Goal: Task Accomplishment & Management: Complete application form

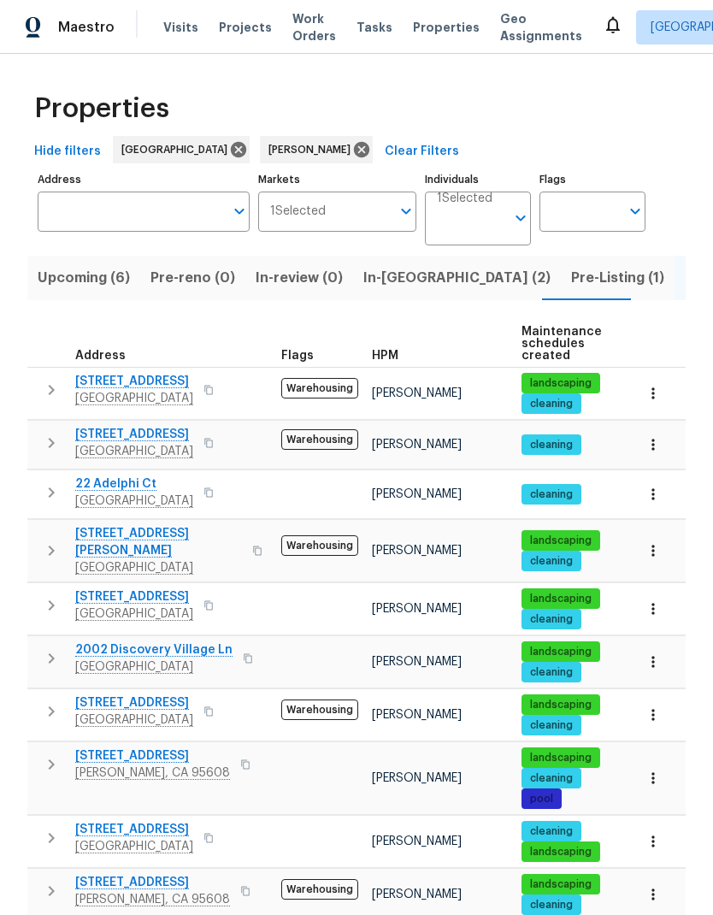
scroll to position [109, 0]
click at [131, 476] on span "22 Adelphi Ct" at bounding box center [134, 484] width 118 height 17
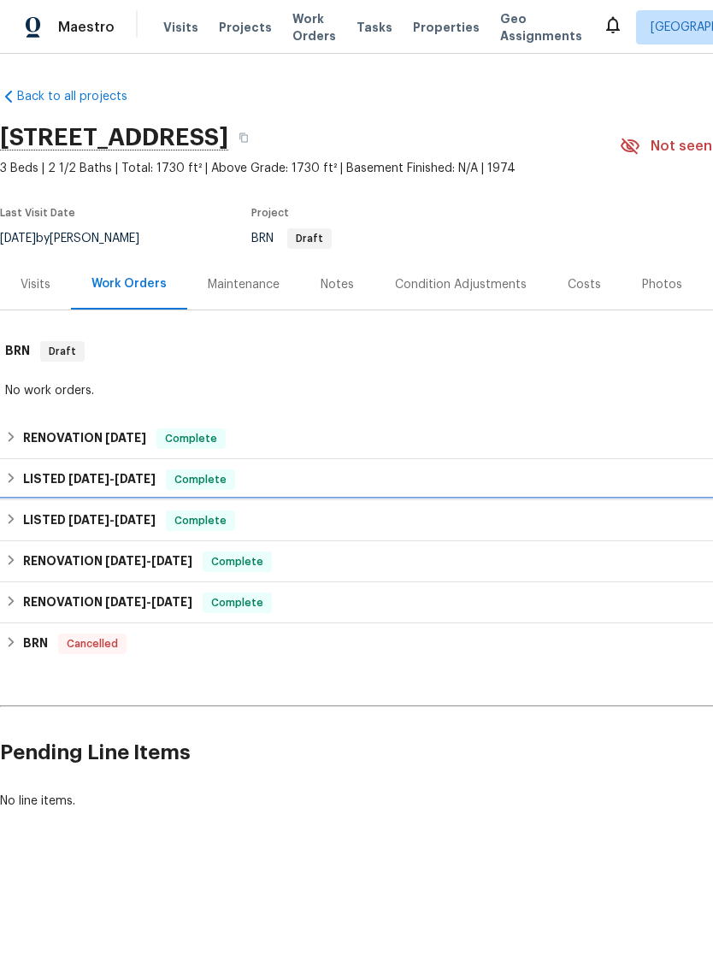
click at [375, 514] on div "LISTED [DATE] - [DATE] Complete" at bounding box center [483, 521] width 956 height 21
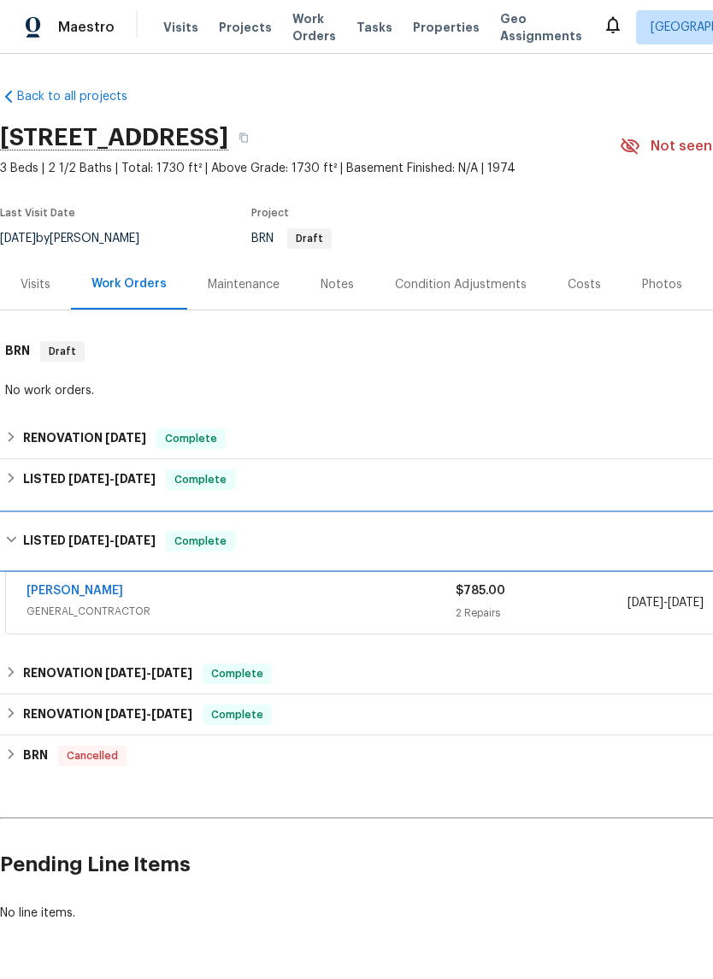
click at [596, 534] on div "LISTED [DATE] - [DATE] Complete" at bounding box center [483, 541] width 956 height 21
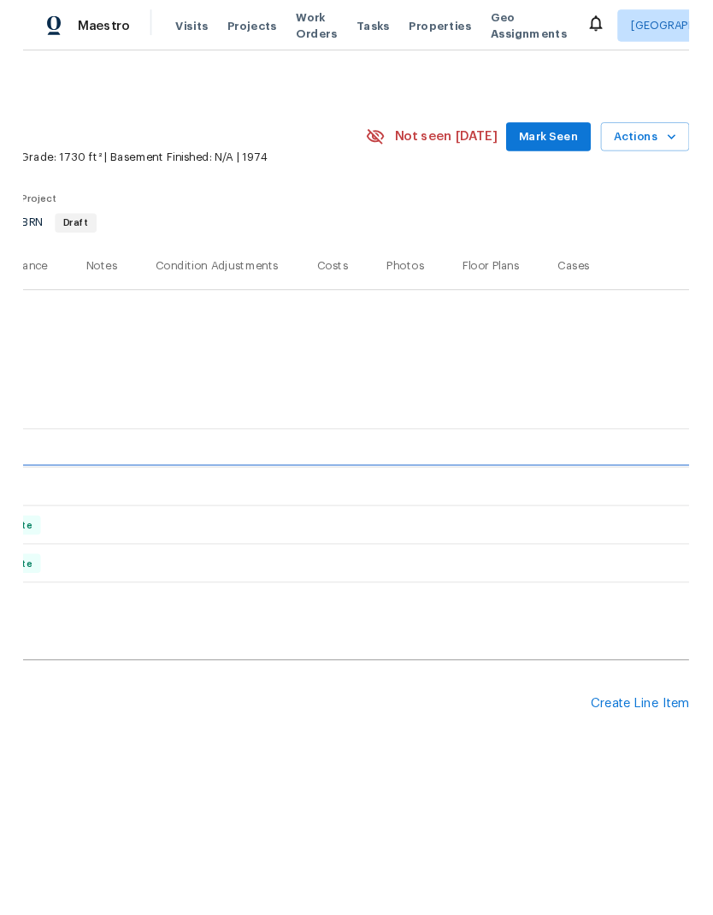
scroll to position [0, 253]
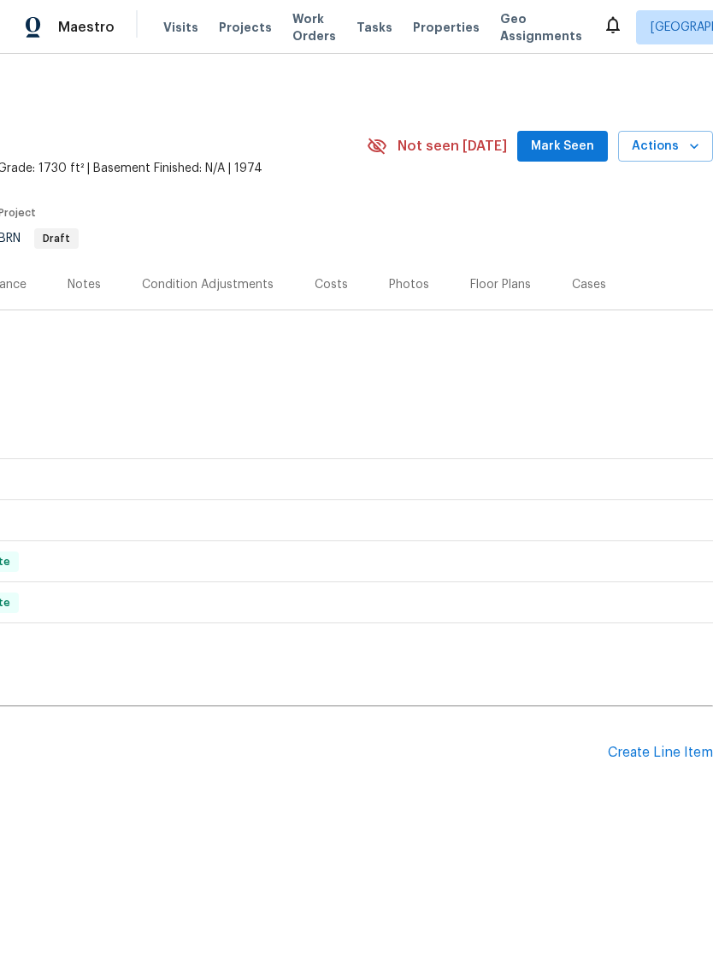
click at [670, 745] on div "Create Line Item" at bounding box center [660, 753] width 105 height 16
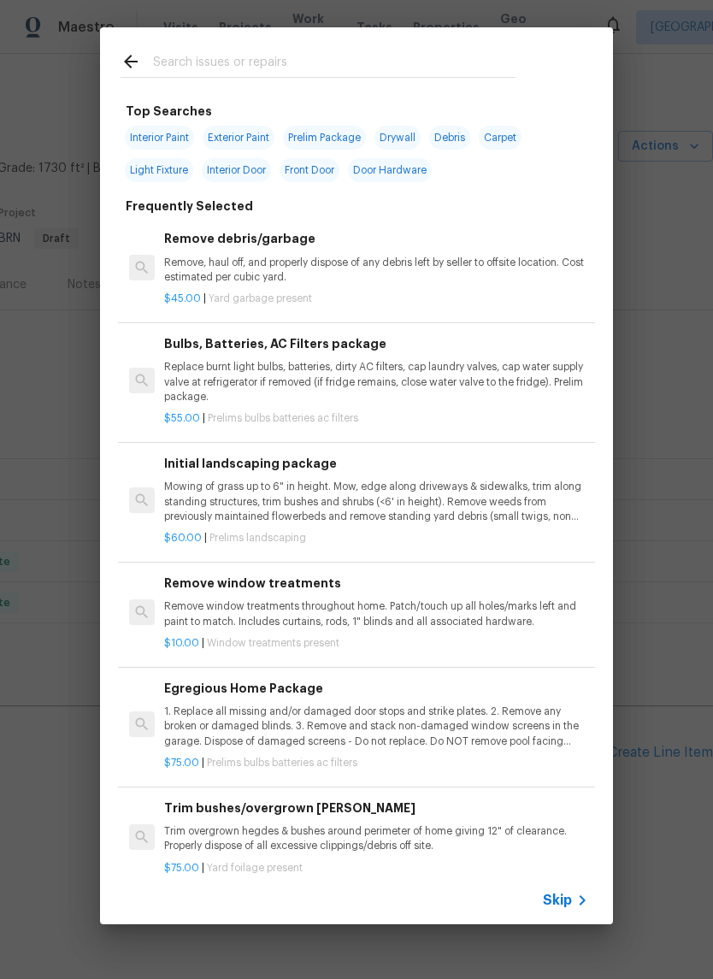
click at [229, 53] on input "text" at bounding box center [334, 64] width 363 height 26
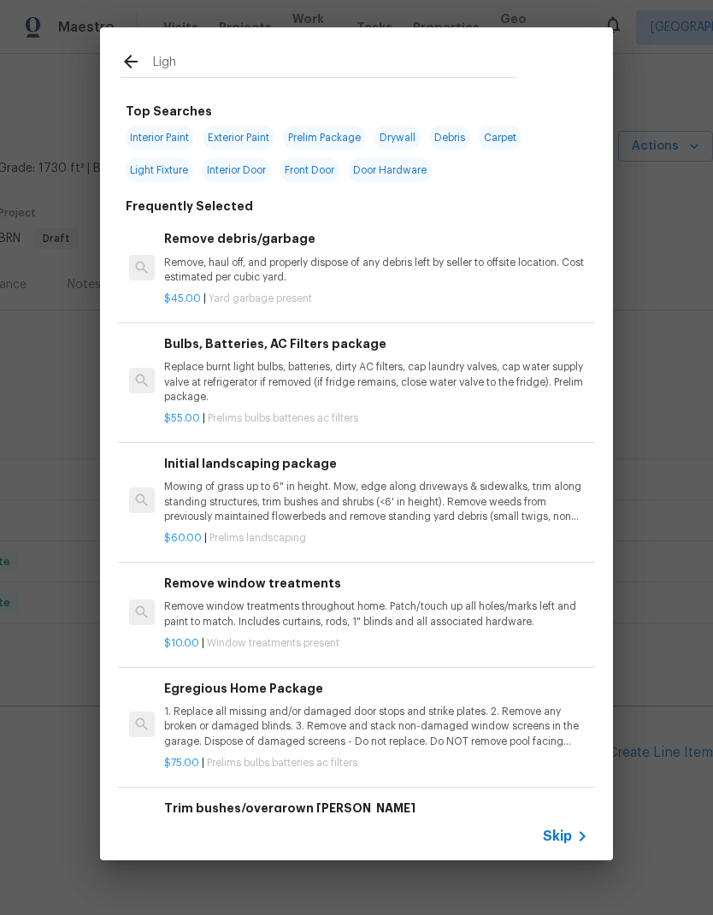
type input "Light"
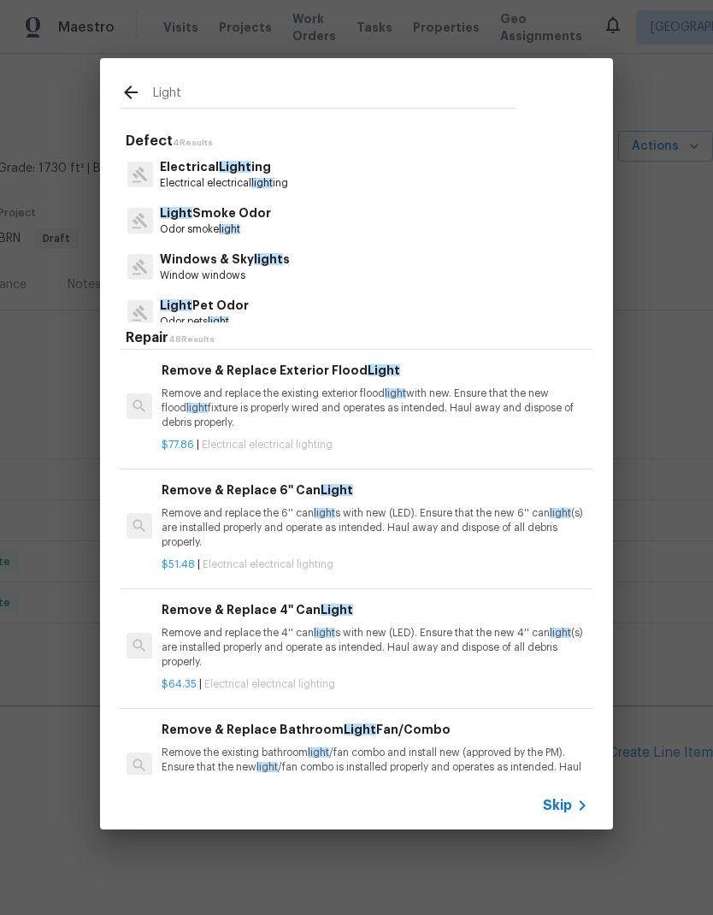
scroll to position [556, 3]
click at [458, 657] on p "Remove and replace the 4'' can light s with new (LED). Ensure that the new 4'' …" at bounding box center [374, 647] width 424 height 44
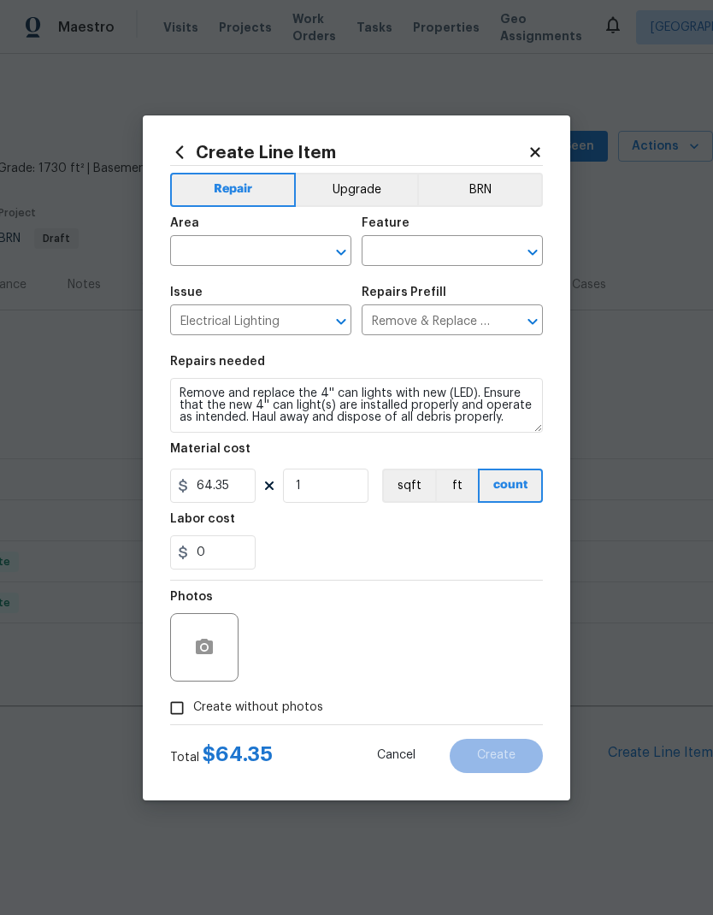
click at [282, 239] on input "text" at bounding box center [236, 252] width 133 height 27
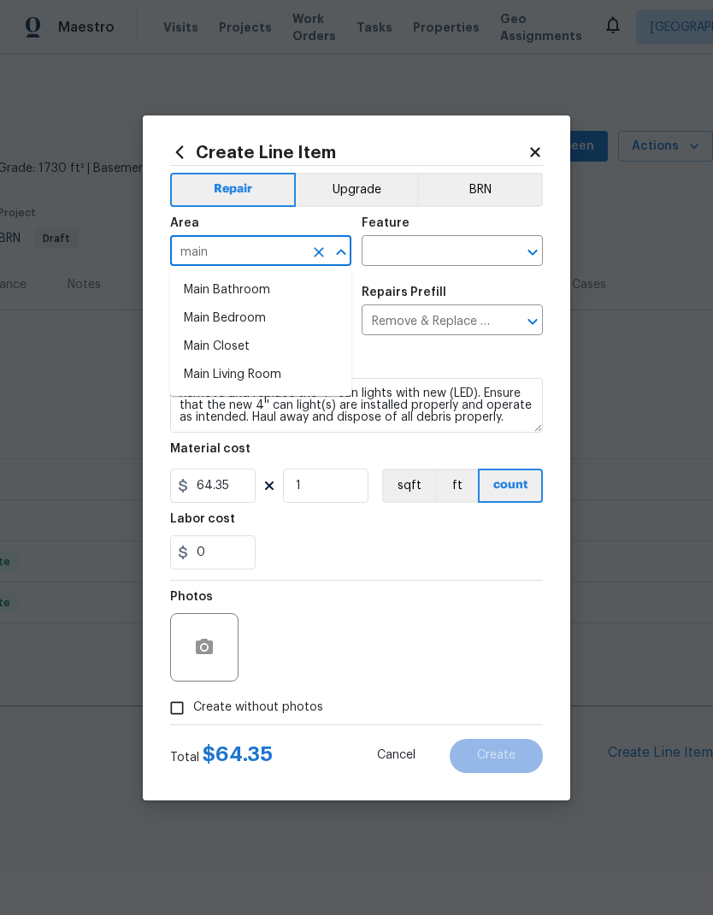
click at [257, 286] on li "Main Bathroom" at bounding box center [260, 290] width 181 height 28
type input "Main Bathroom"
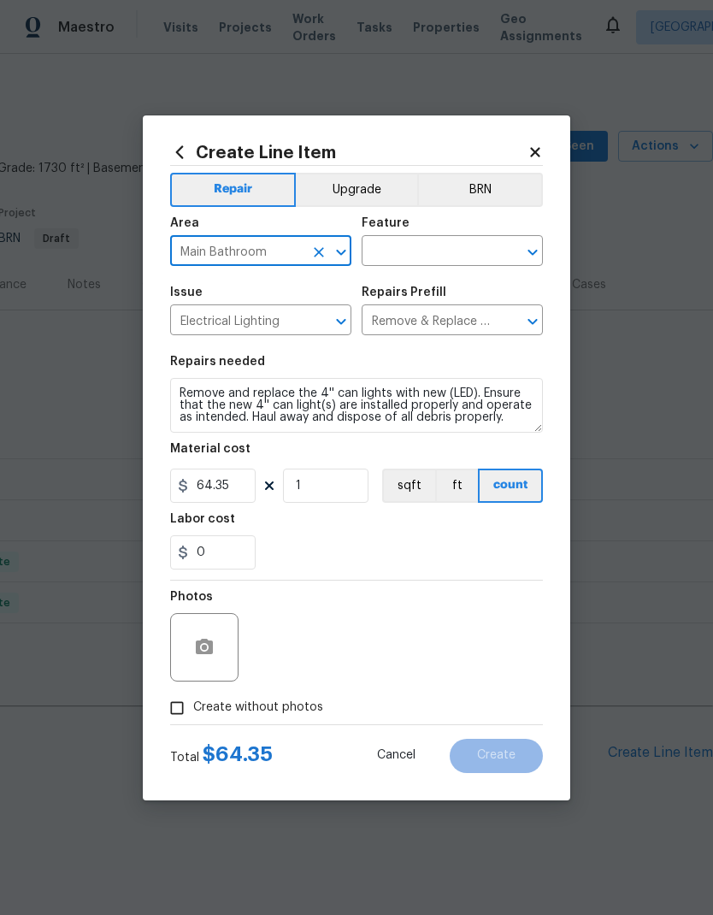
click at [455, 249] on input "text" at bounding box center [428, 252] width 133 height 27
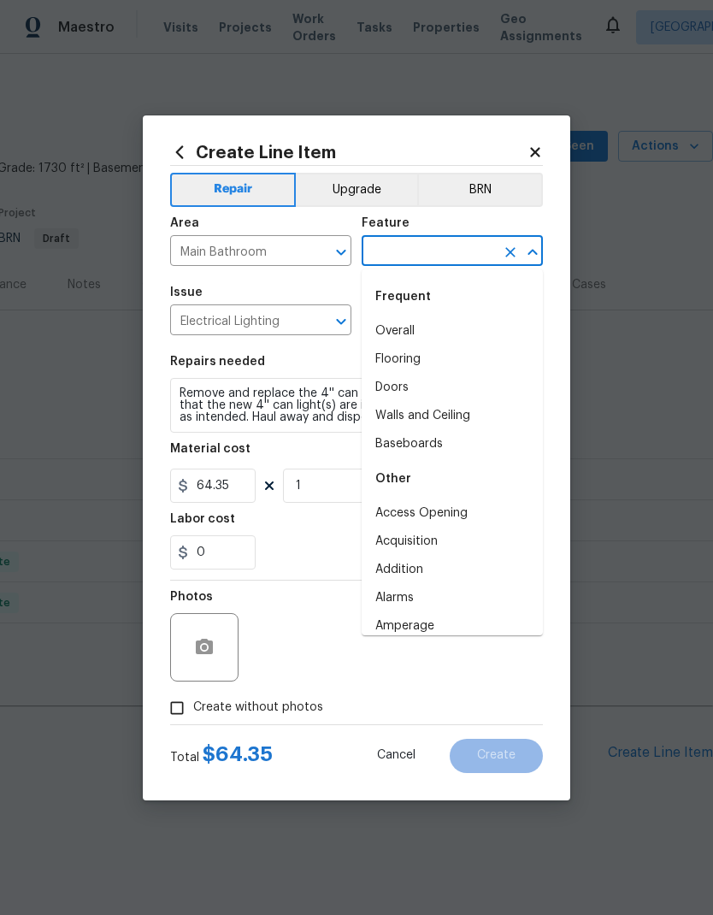
type input "b"
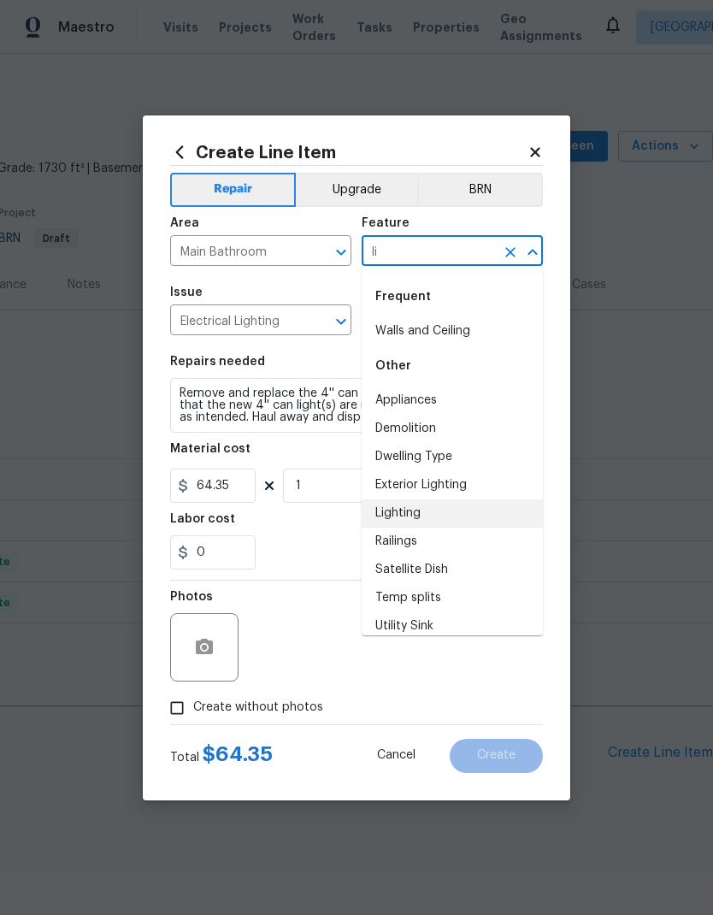
click at [416, 511] on li "Lighting" at bounding box center [452, 513] width 181 height 28
type input "Lighting"
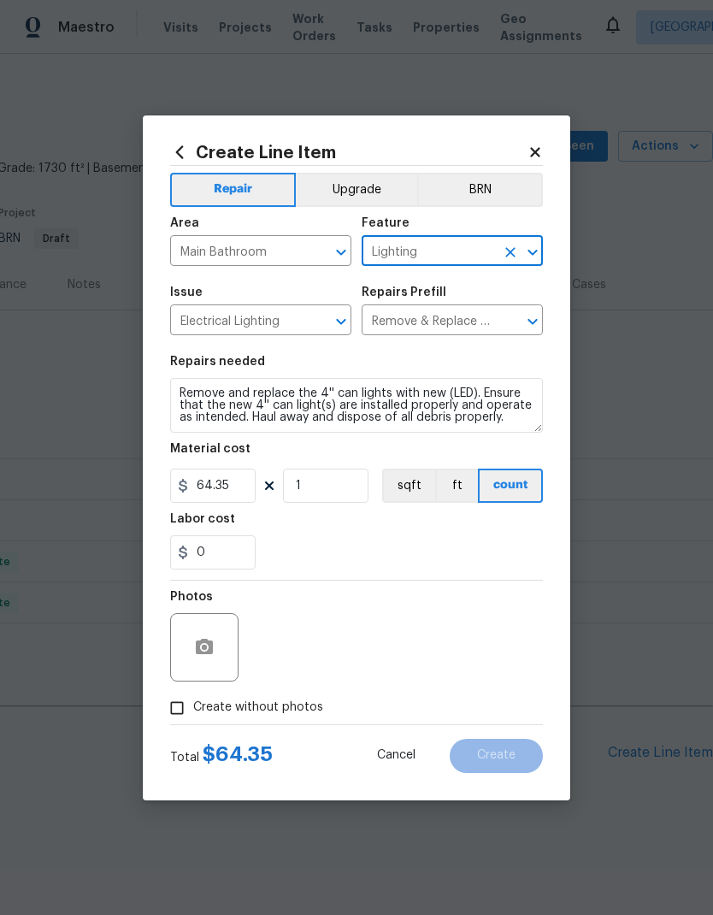
click at [419, 515] on div "Labor cost" at bounding box center [356, 524] width 373 height 22
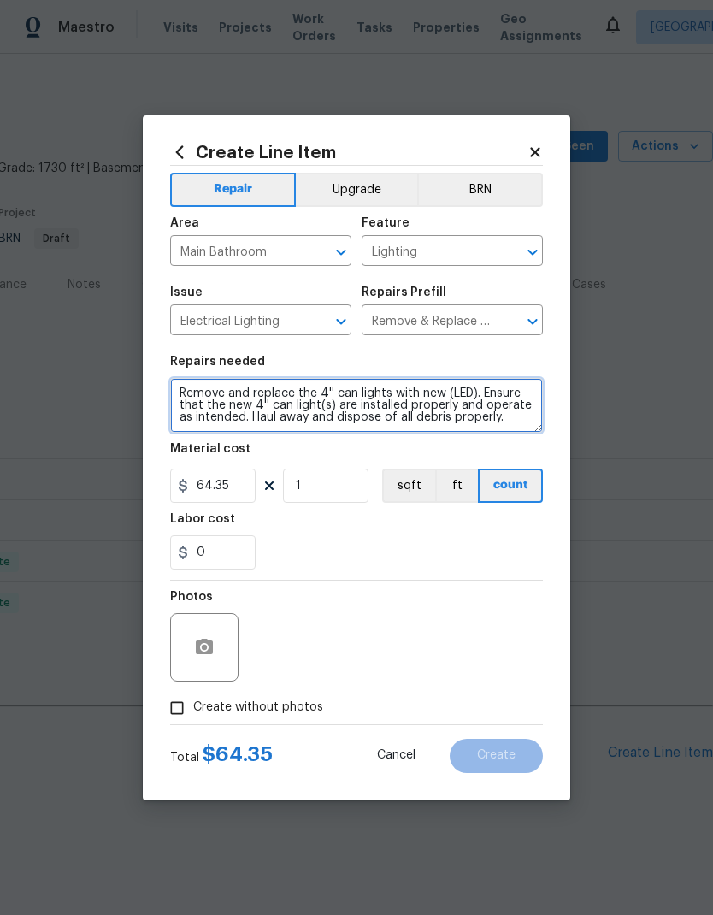
click at [522, 428] on textarea "Remove and replace the 4'' can lights with new (LED). Ensure that the new 4'' c…" at bounding box center [356, 405] width 373 height 55
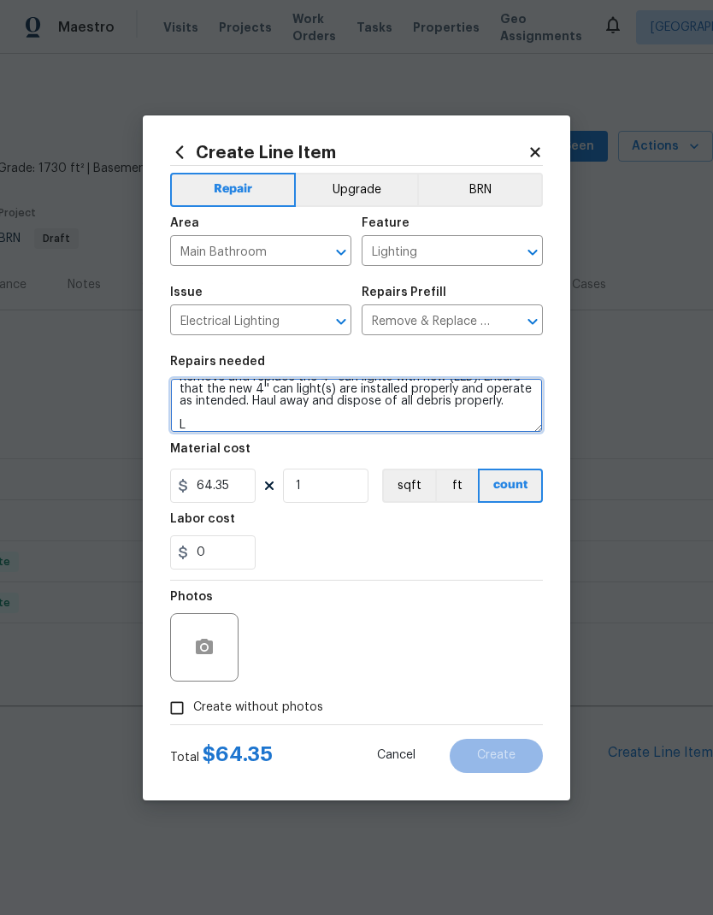
scroll to position [16, 0]
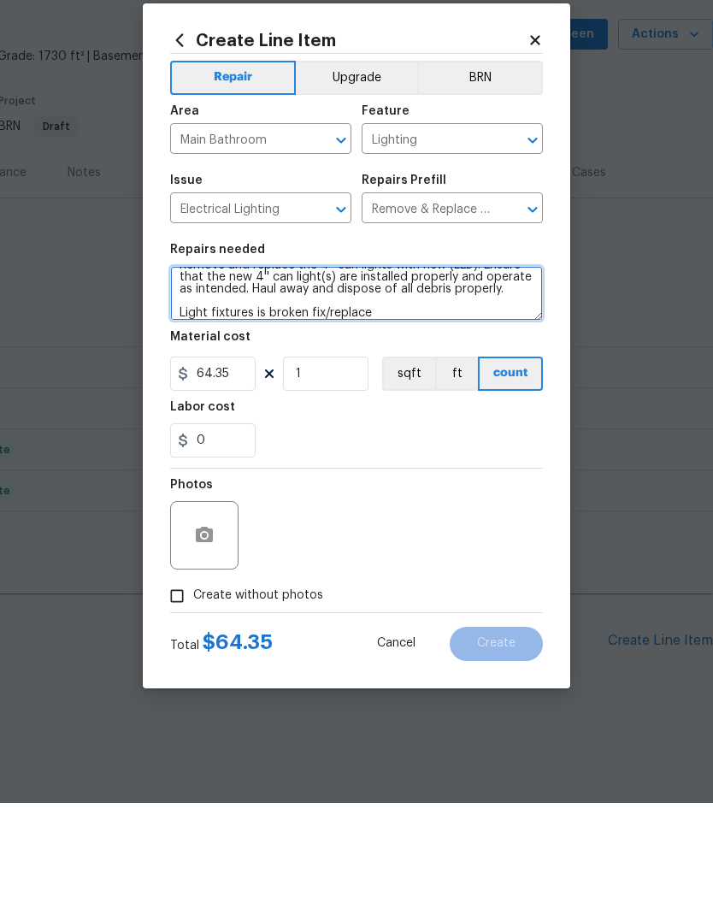
type textarea "Remove and replace the 4'' can lights with new (LED). Ensure that the new 4'' c…"
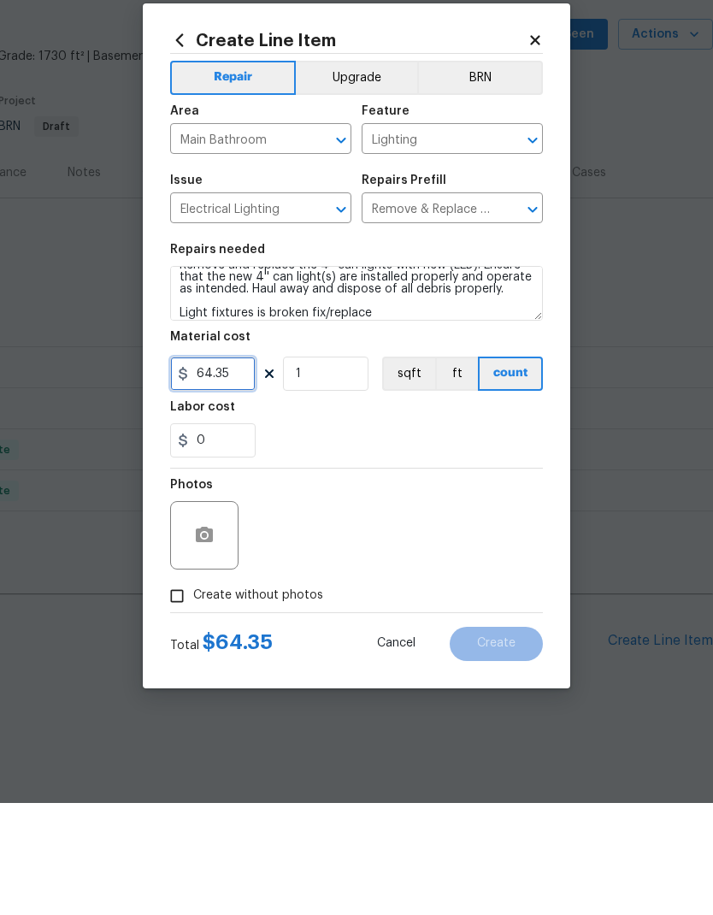
click at [239, 469] on input "64.35" at bounding box center [213, 486] width 86 height 34
click at [401, 535] on div "0" at bounding box center [356, 552] width 373 height 34
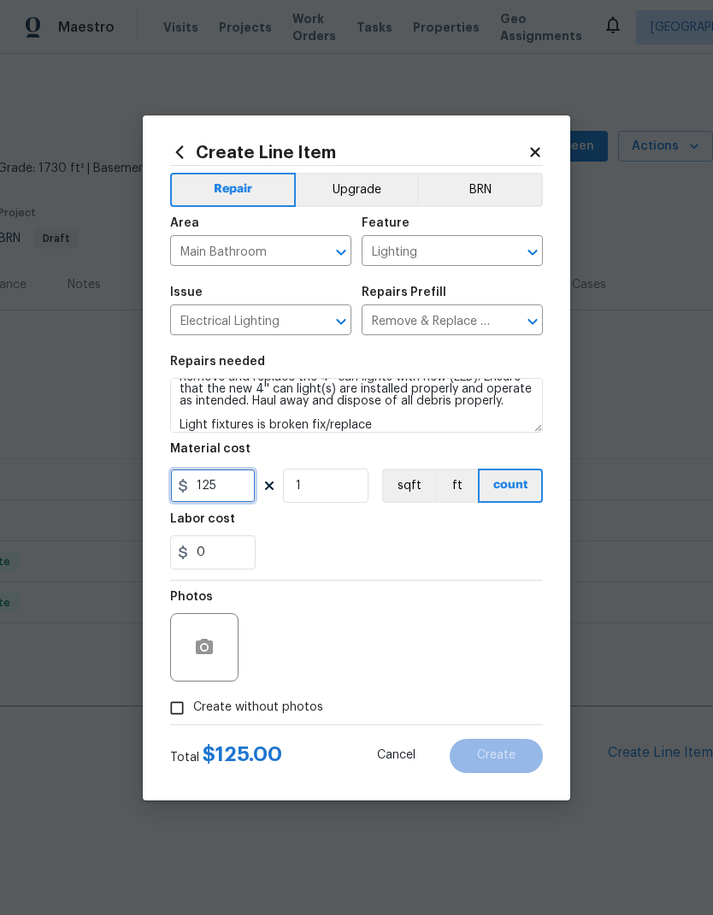
click at [250, 493] on input "125" at bounding box center [213, 486] width 86 height 34
type input "150"
click at [415, 538] on div "0" at bounding box center [356, 552] width 373 height 34
click at [210, 658] on icon "button" at bounding box center [204, 647] width 21 height 21
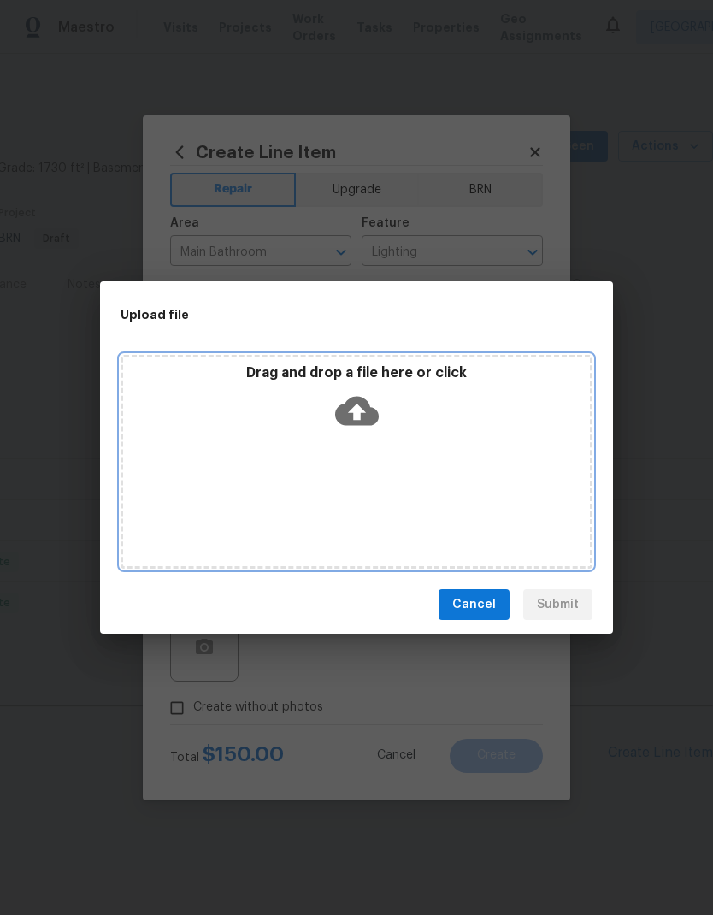
click at [367, 410] on icon at bounding box center [357, 411] width 44 height 29
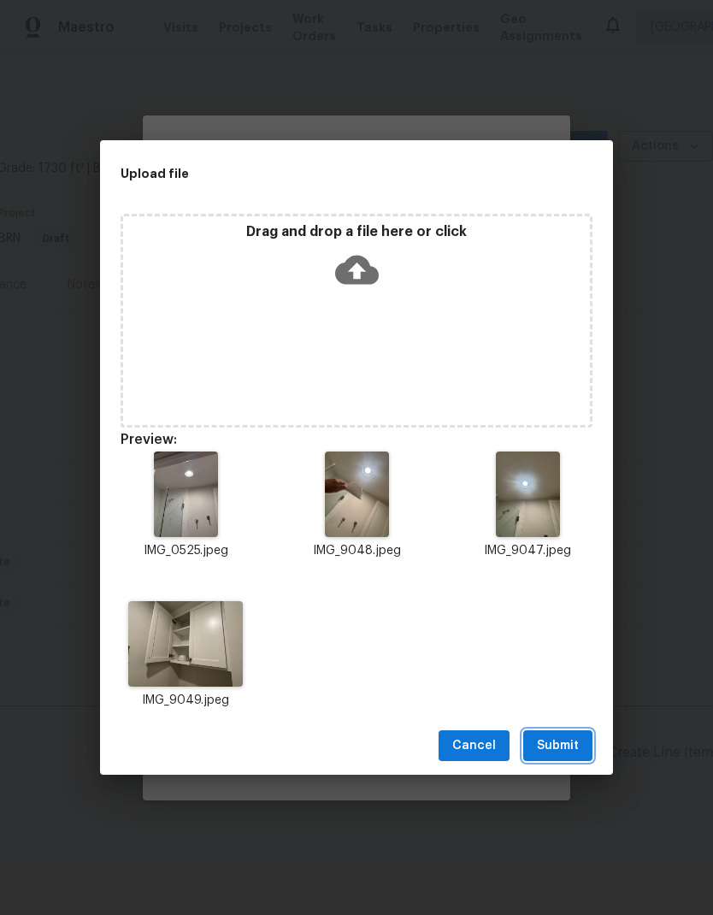
click at [570, 738] on span "Submit" at bounding box center [558, 746] width 42 height 21
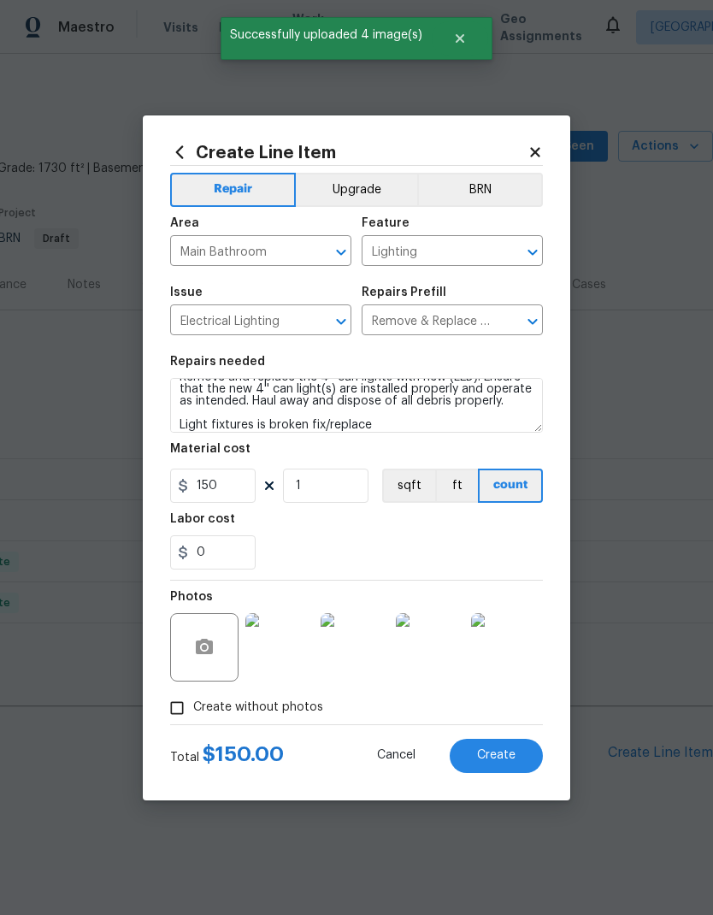
click at [510, 759] on span "Create" at bounding box center [496, 755] width 38 height 13
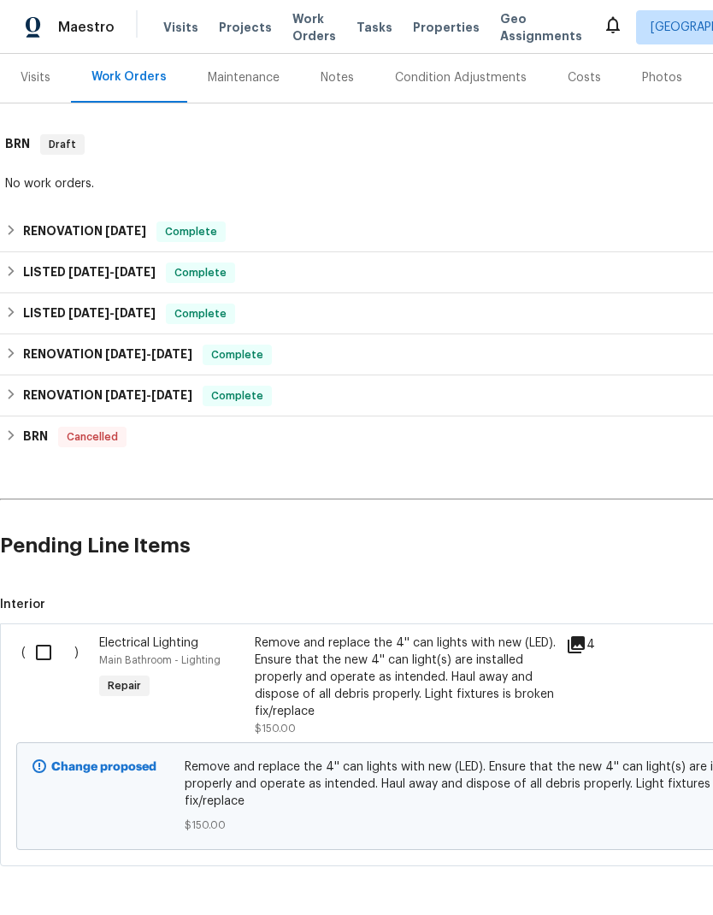
scroll to position [206, 0]
click at [50, 640] on input "checkbox" at bounding box center [50, 653] width 49 height 36
checkbox input "true"
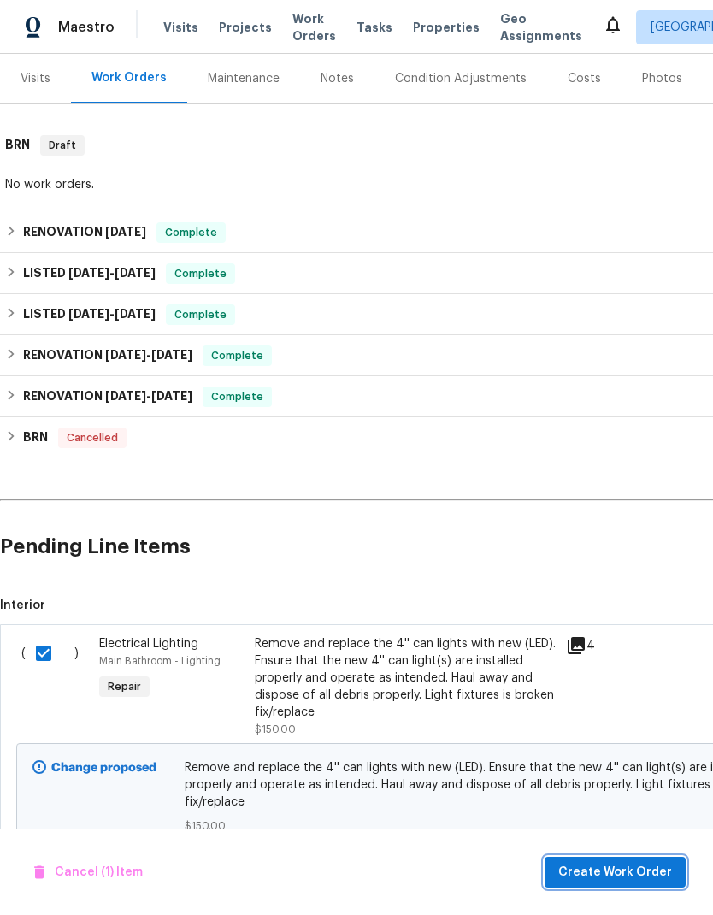
click at [641, 883] on button "Create Work Order" at bounding box center [615, 873] width 141 height 32
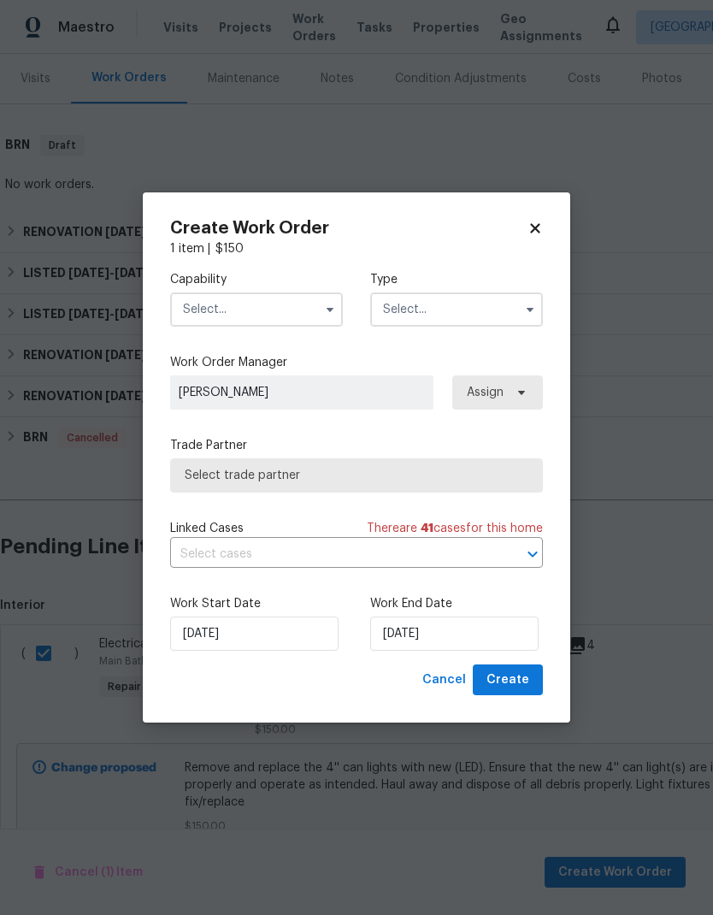
click at [292, 306] on input "text" at bounding box center [256, 309] width 173 height 34
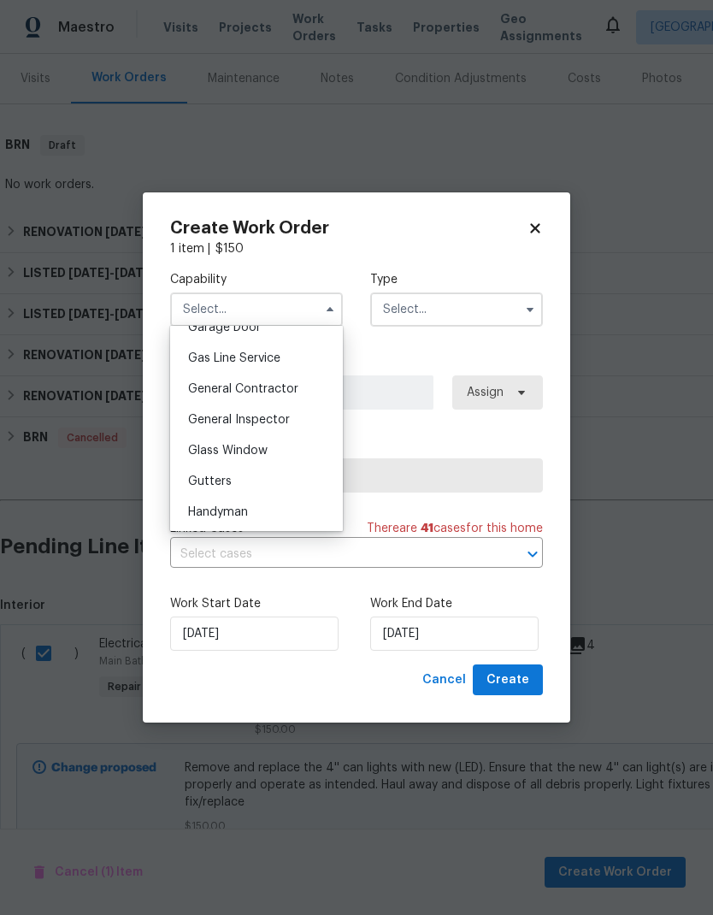
scroll to position [790, 0]
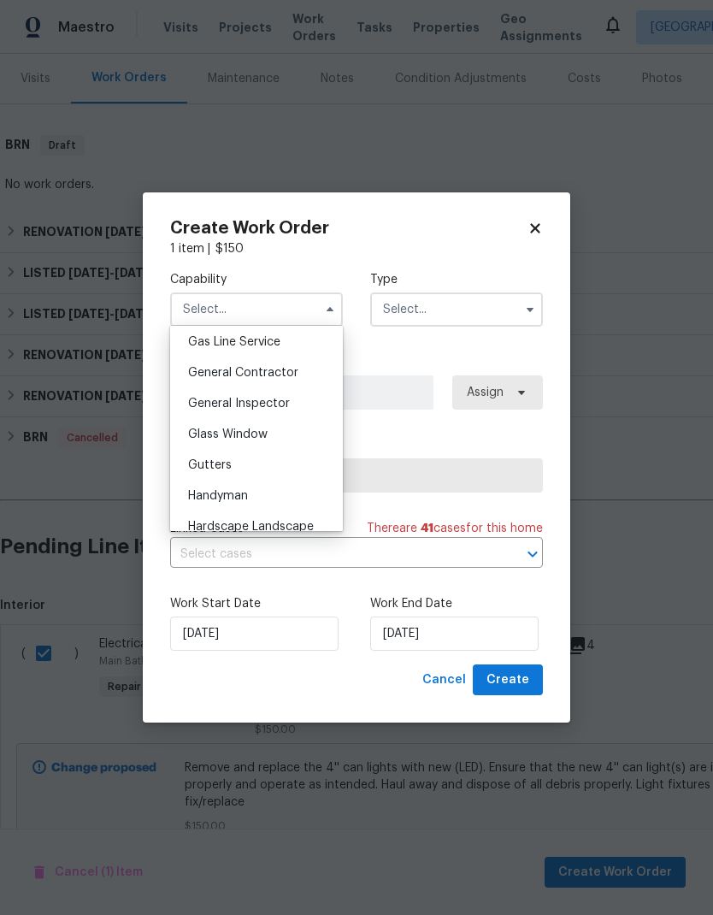
click at [295, 377] on span "General Contractor" at bounding box center [243, 373] width 110 height 12
type input "General Contractor"
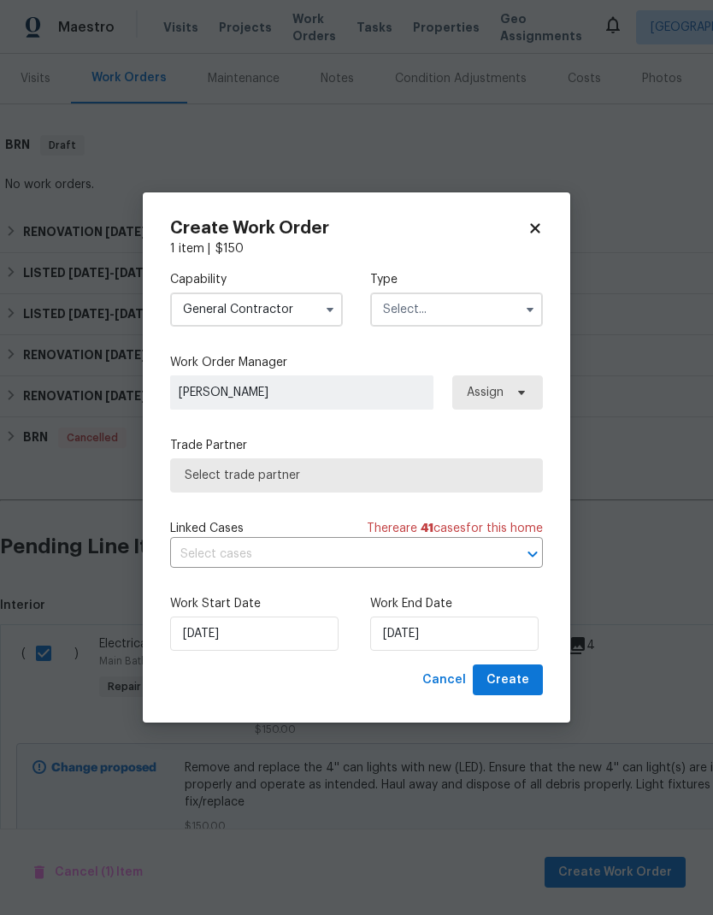
click at [470, 305] on input "text" at bounding box center [456, 309] width 173 height 34
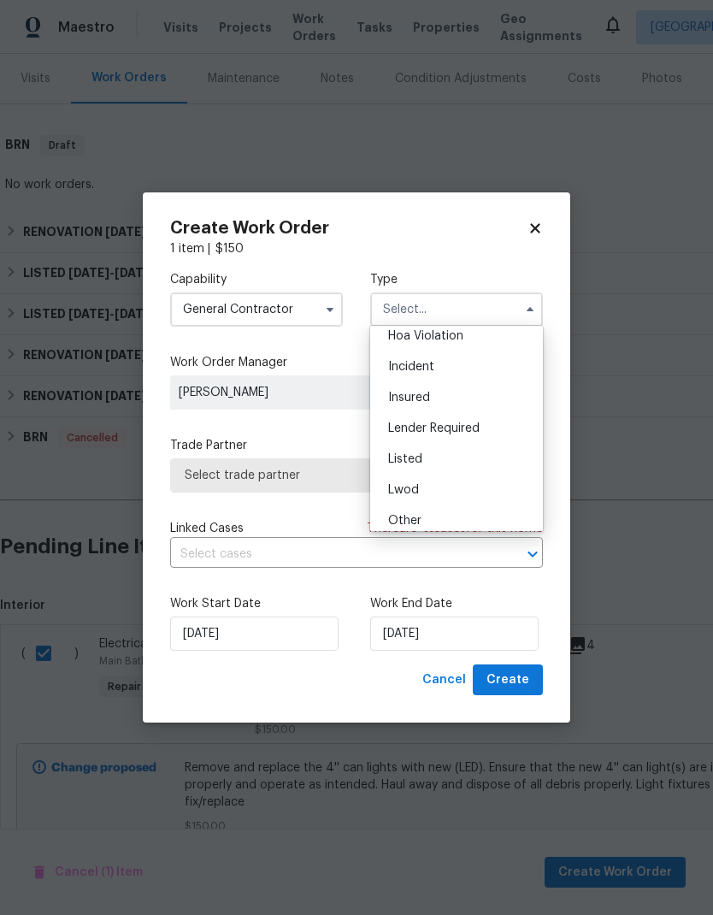
scroll to position [53, 0]
click at [434, 451] on div "Listed" at bounding box center [457, 446] width 164 height 31
type input "Listed"
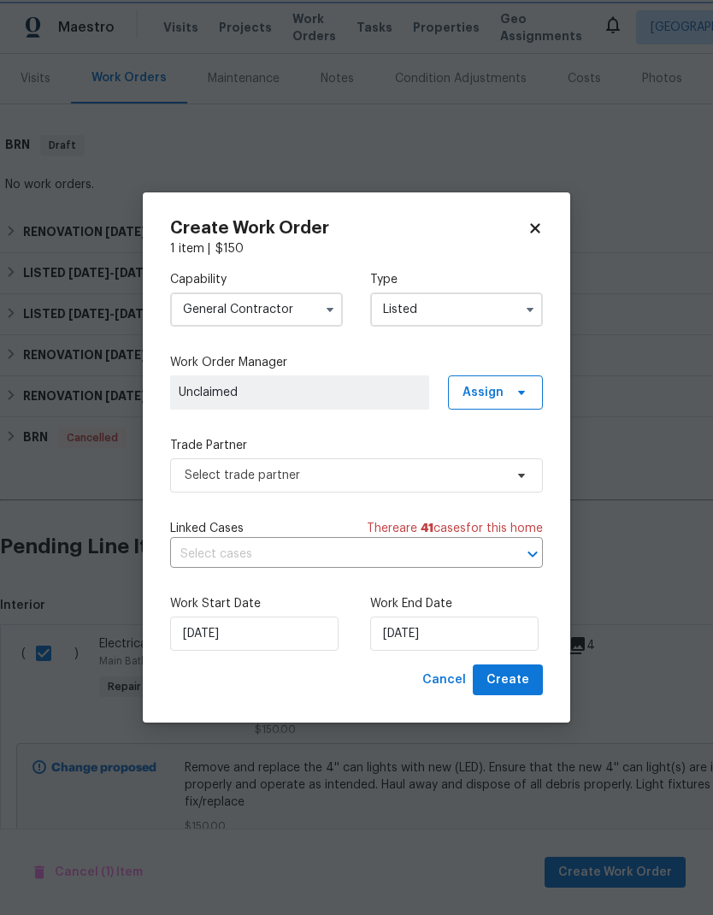
scroll to position [0, 0]
click at [494, 393] on span "Assign" at bounding box center [483, 392] width 41 height 17
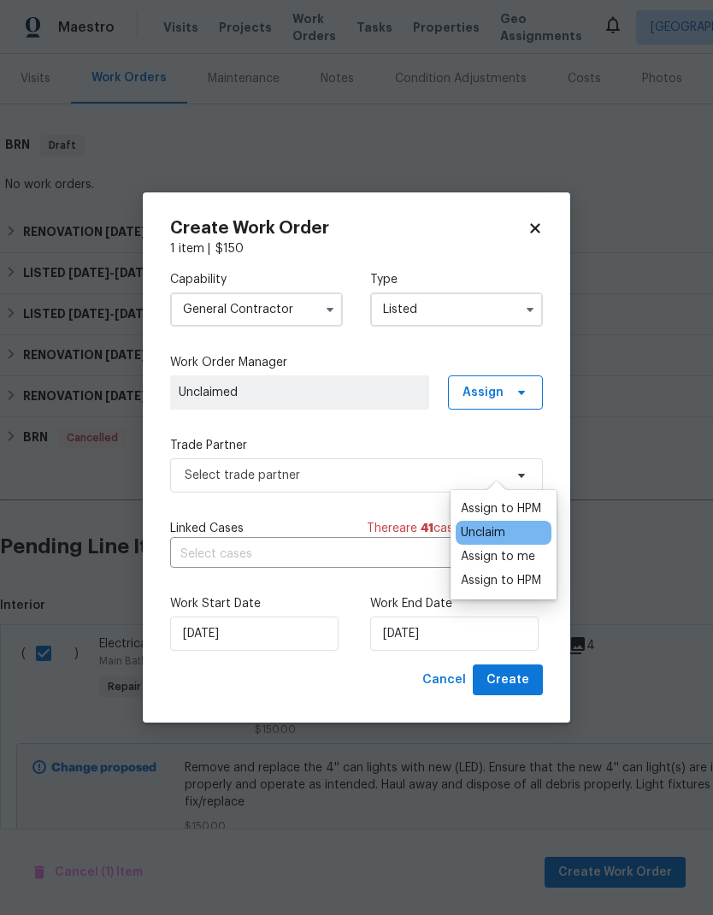
click at [529, 500] on div "Assign to HPM" at bounding box center [501, 508] width 80 height 17
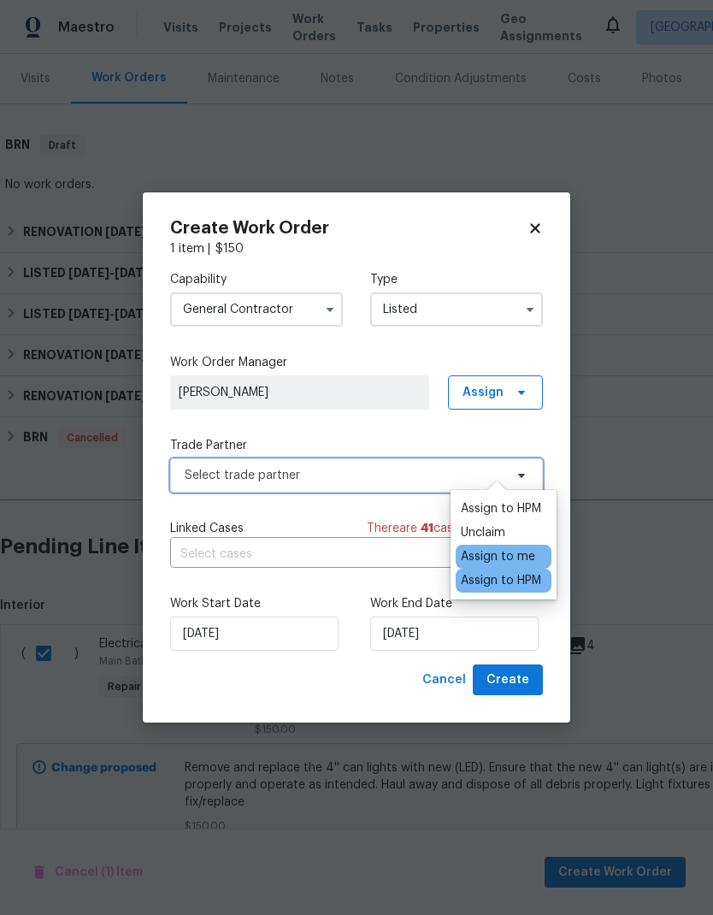
click at [416, 486] on span "Select trade partner" at bounding box center [356, 475] width 373 height 34
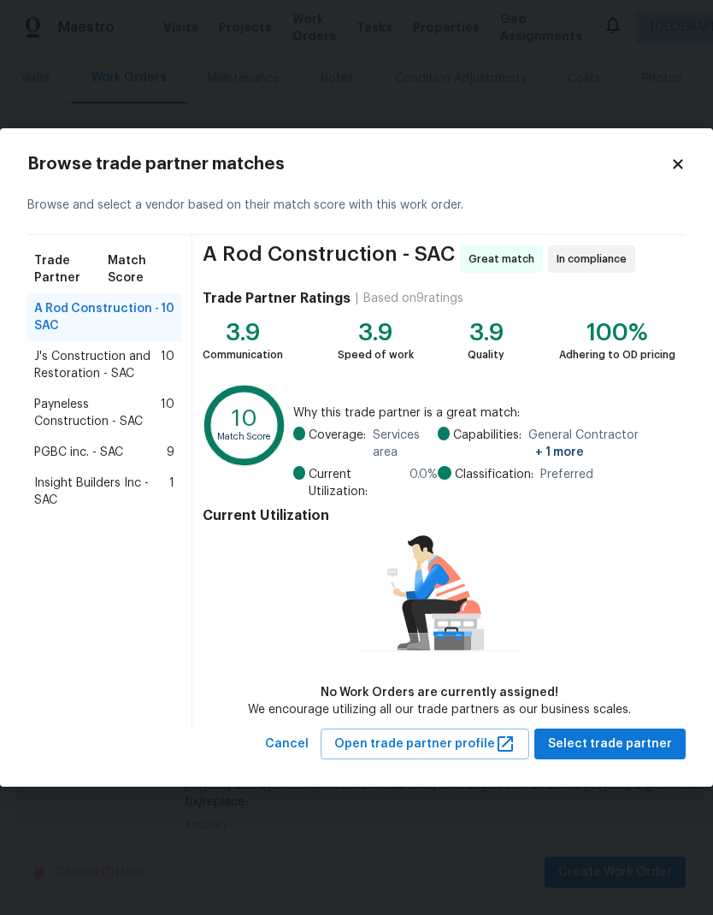
click at [103, 449] on span "PGBC inc. - SAC" at bounding box center [78, 452] width 89 height 17
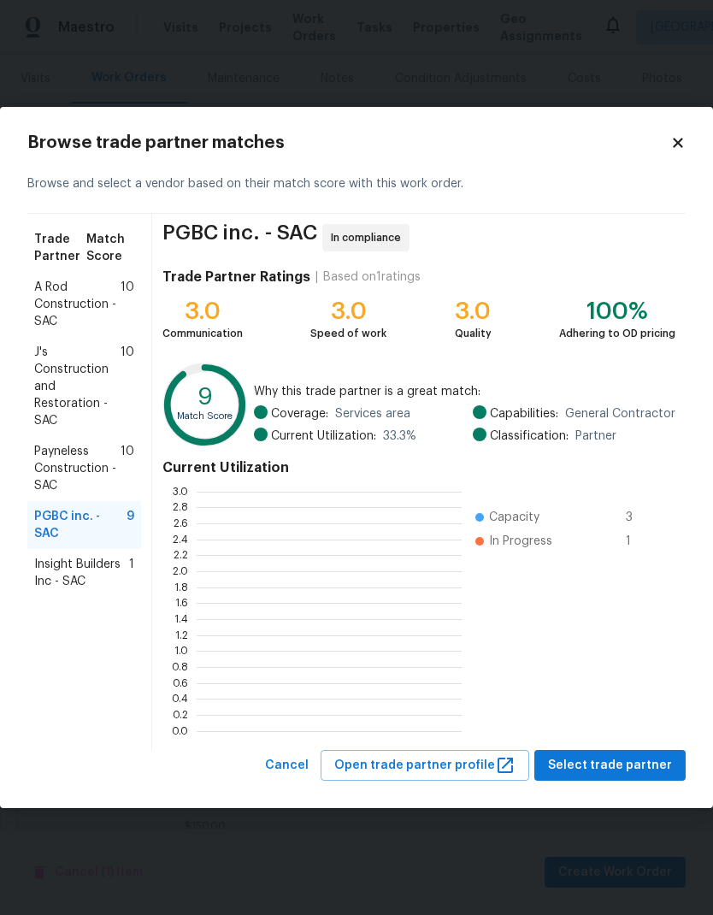
scroll to position [239, 265]
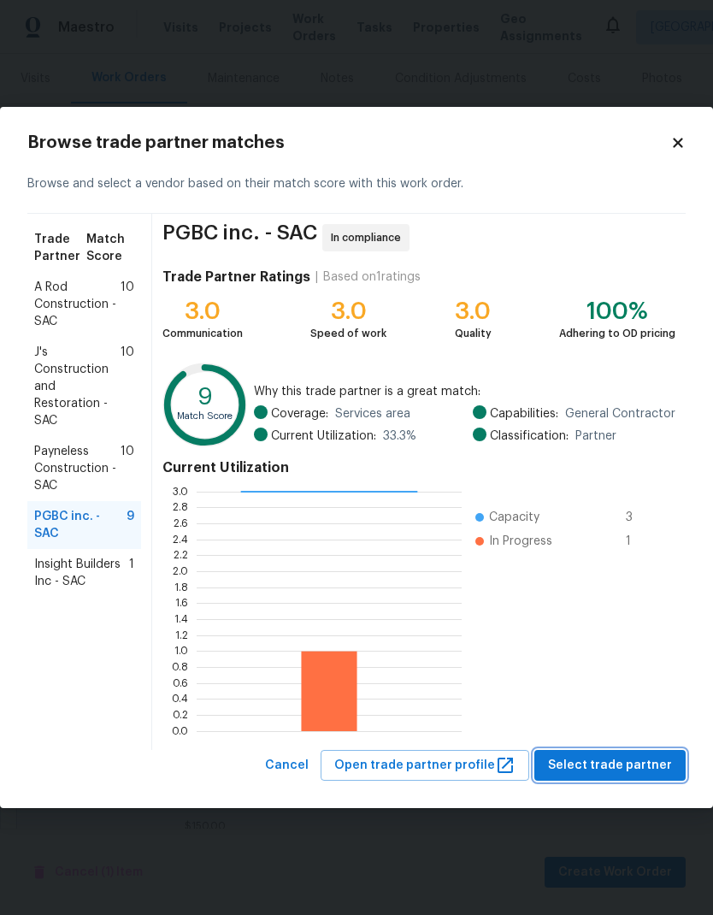
click at [635, 759] on span "Select trade partner" at bounding box center [610, 765] width 124 height 21
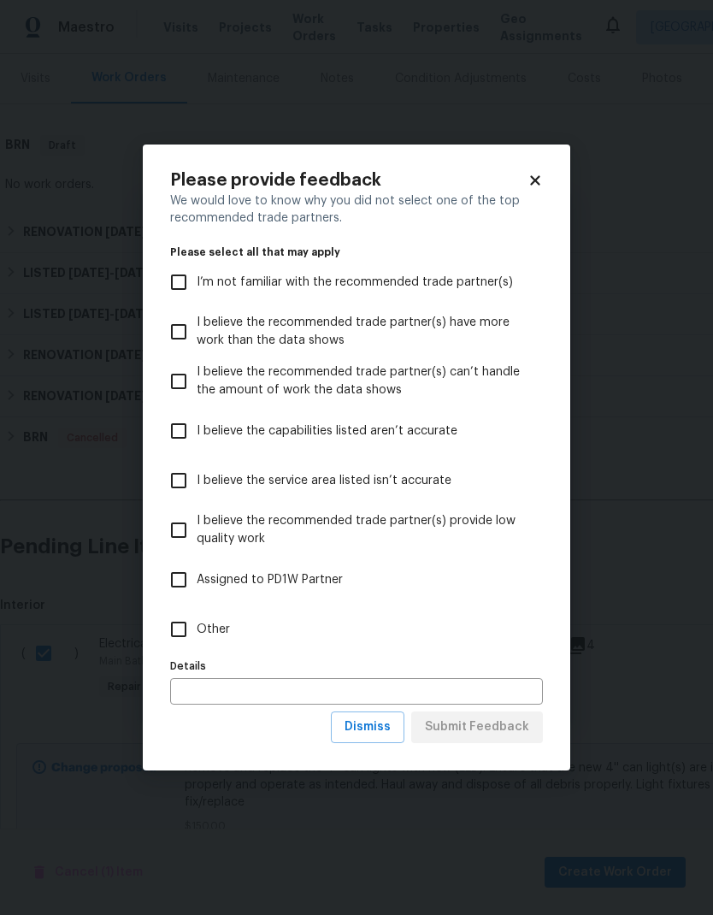
click at [186, 623] on input "Other" at bounding box center [179, 629] width 36 height 36
checkbox input "true"
click at [516, 726] on span "Submit Feedback" at bounding box center [477, 727] width 104 height 21
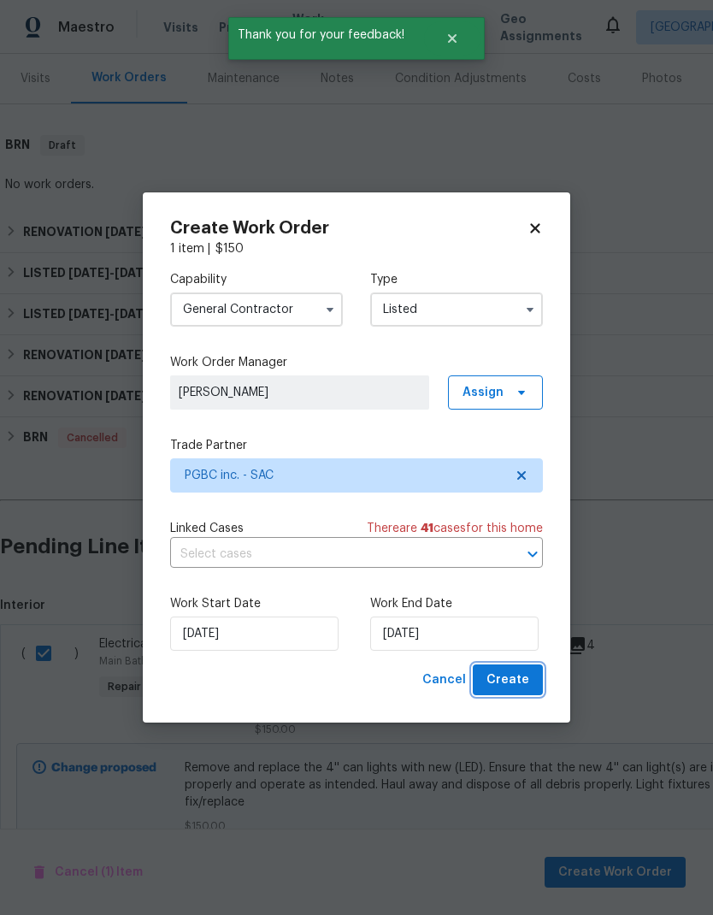
click at [520, 682] on span "Create" at bounding box center [508, 680] width 43 height 21
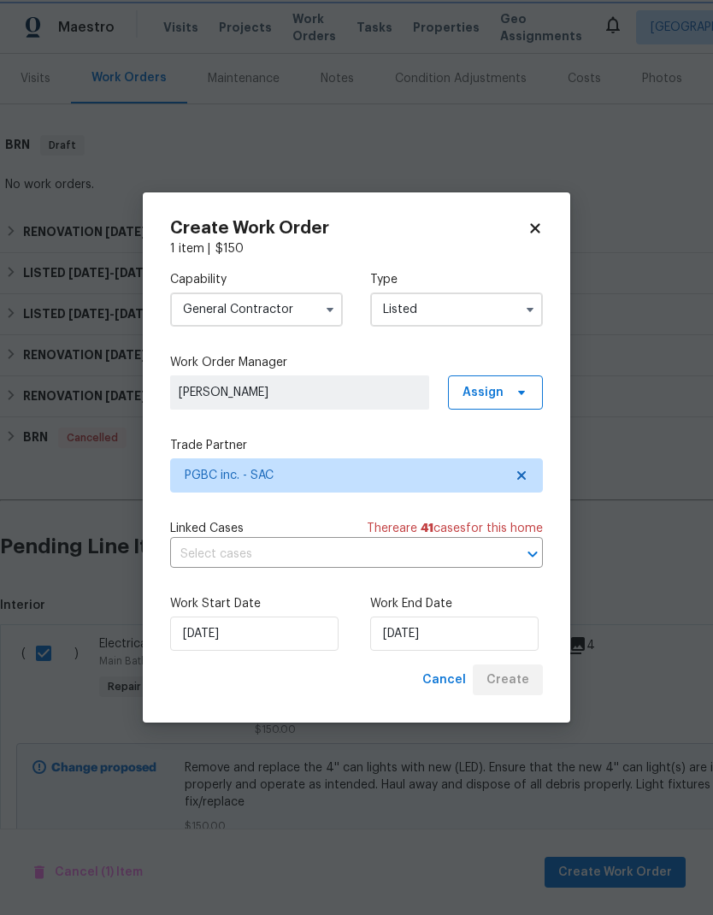
checkbox input "false"
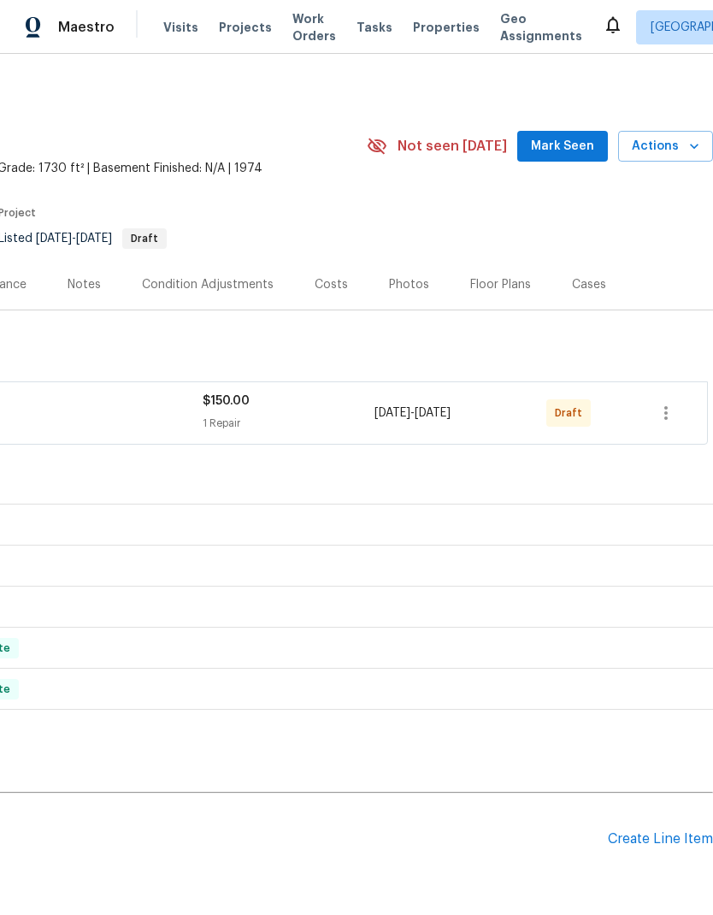
scroll to position [0, 253]
click at [676, 416] on icon "button" at bounding box center [666, 413] width 21 height 21
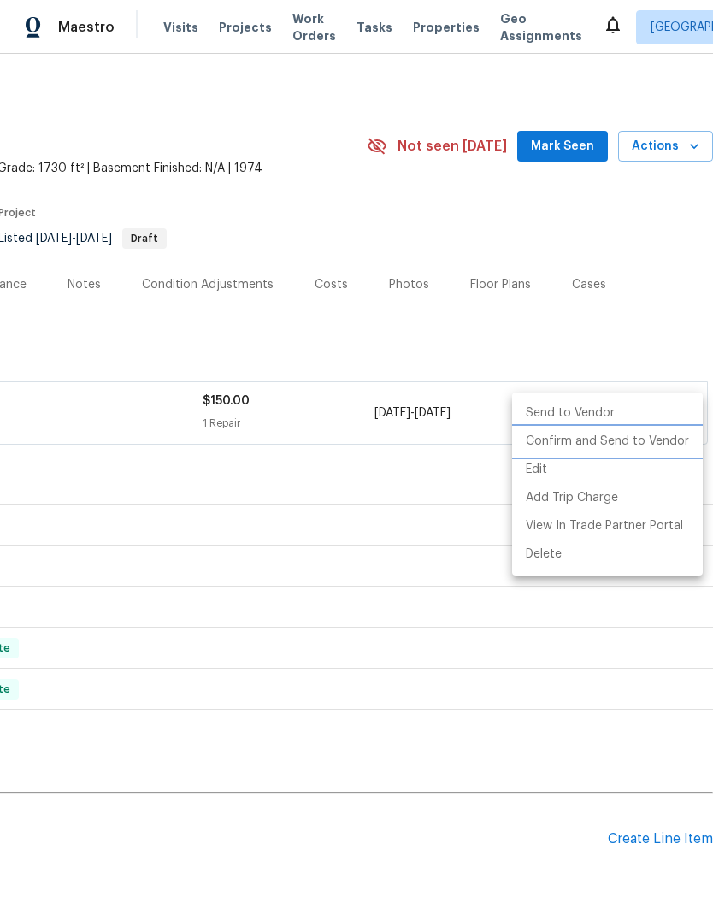
click at [647, 448] on li "Confirm and Send to Vendor" at bounding box center [607, 442] width 191 height 28
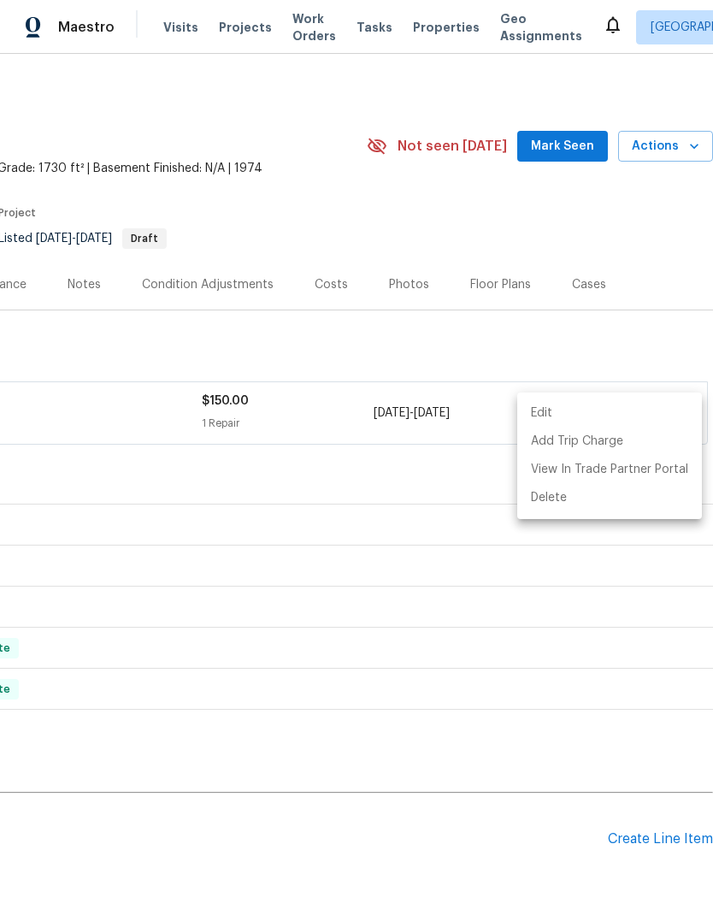
click at [434, 339] on div at bounding box center [356, 457] width 713 height 915
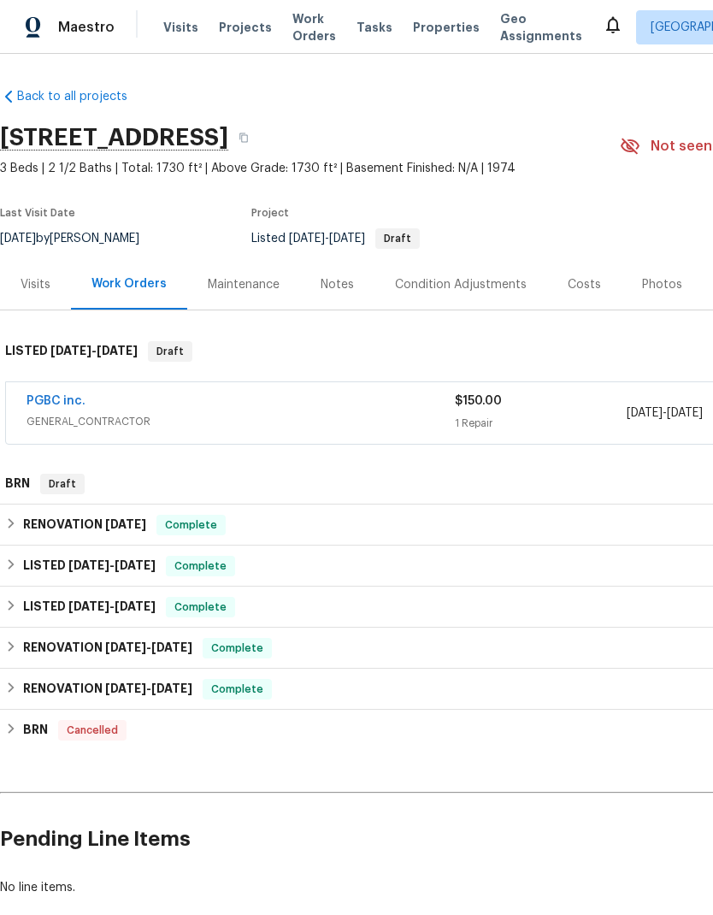
scroll to position [0, 0]
click at [142, 411] on div "PGBC inc." at bounding box center [241, 403] width 428 height 21
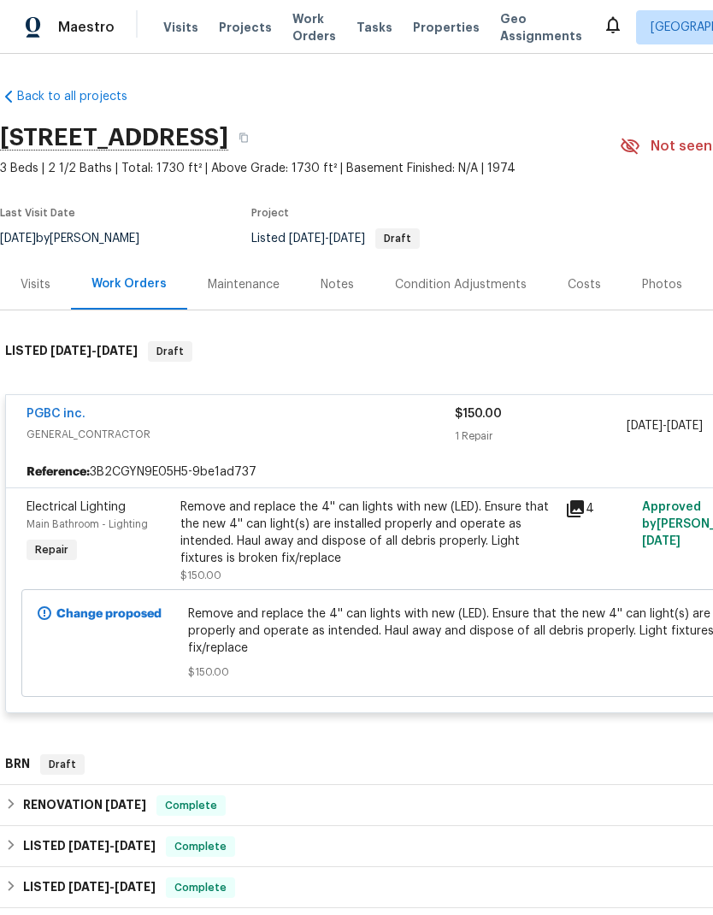
click at [393, 542] on div "Remove and replace the 4'' can lights with new (LED). Ensure that the new 4'' c…" at bounding box center [367, 533] width 375 height 68
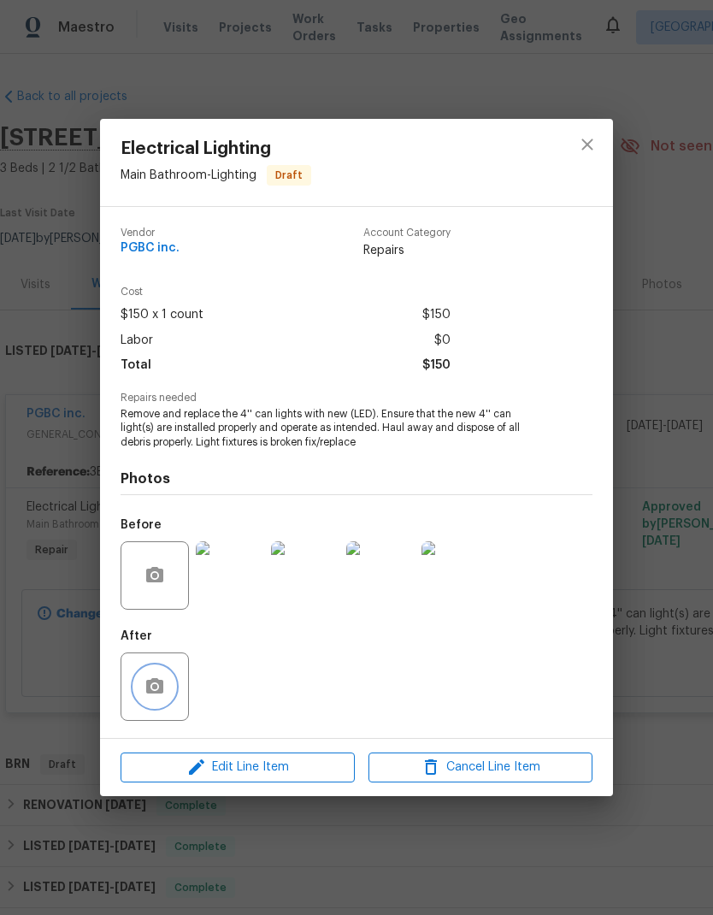
click at [169, 684] on button "button" at bounding box center [154, 686] width 41 height 41
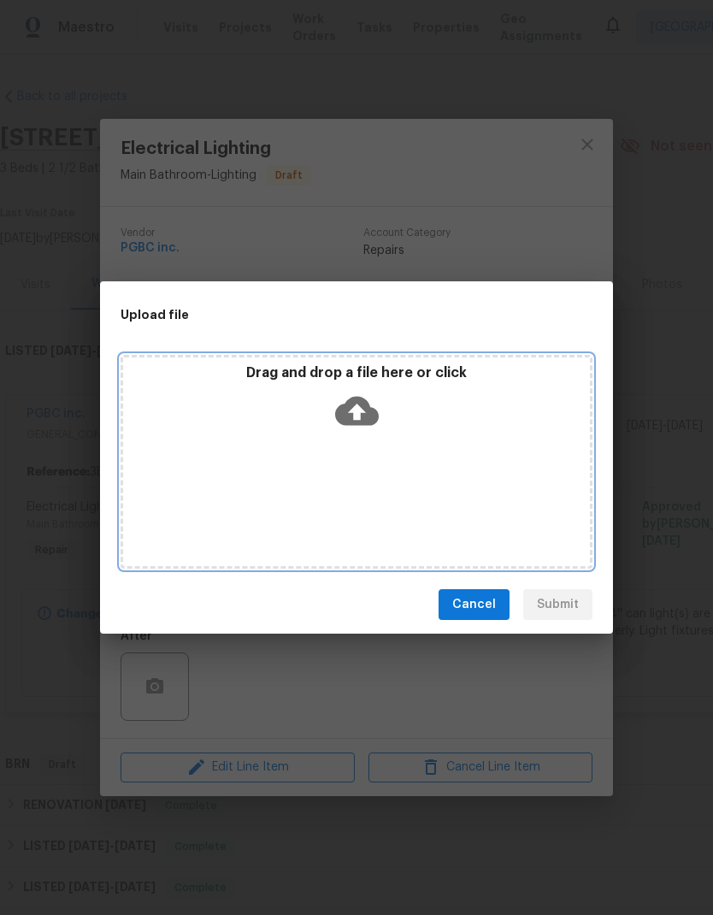
click at [357, 402] on icon at bounding box center [357, 411] width 44 height 29
